Goal: Task Accomplishment & Management: Use online tool/utility

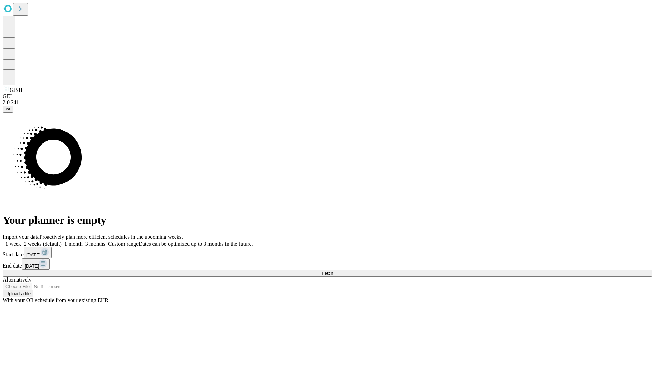
click at [333, 270] on span "Fetch" at bounding box center [327, 272] width 11 height 5
